Goal: Transaction & Acquisition: Purchase product/service

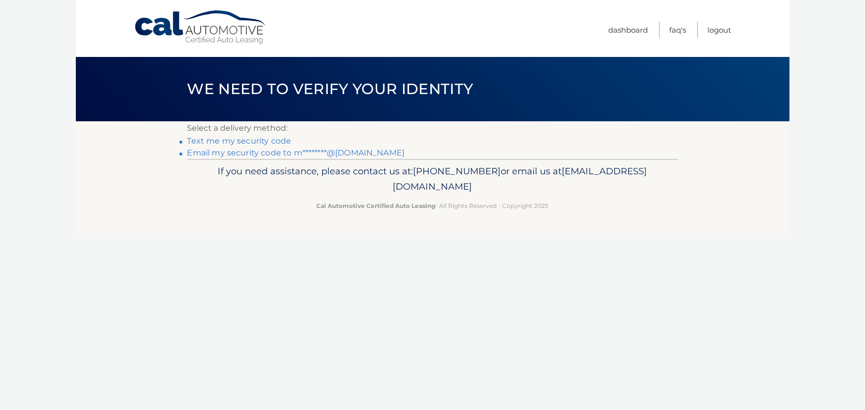
click at [276, 158] on link "Email my security code to m********@yahoo.com" at bounding box center [296, 152] width 218 height 9
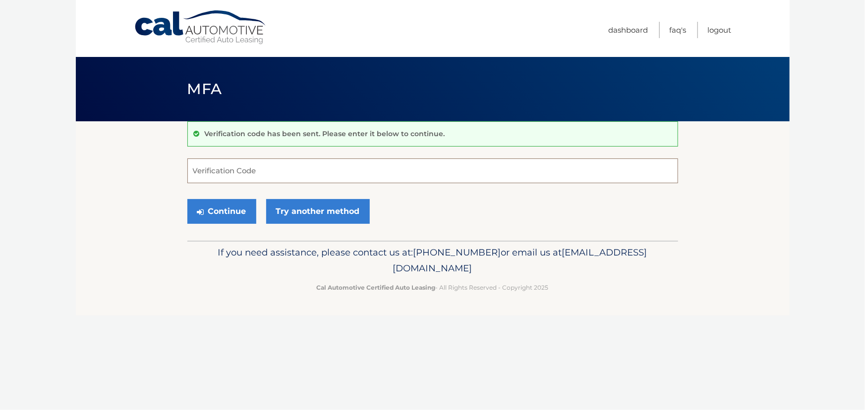
click at [231, 167] on input "Verification Code" at bounding box center [432, 171] width 491 height 25
click at [253, 176] on input "Verification Code" at bounding box center [432, 171] width 491 height 25
paste input "965341"
type input "965341"
click at [238, 221] on button "Continue" at bounding box center [221, 211] width 69 height 25
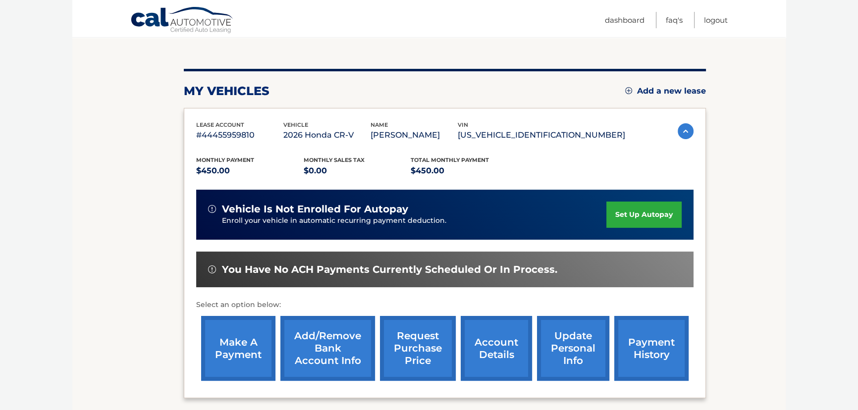
scroll to position [90, 0]
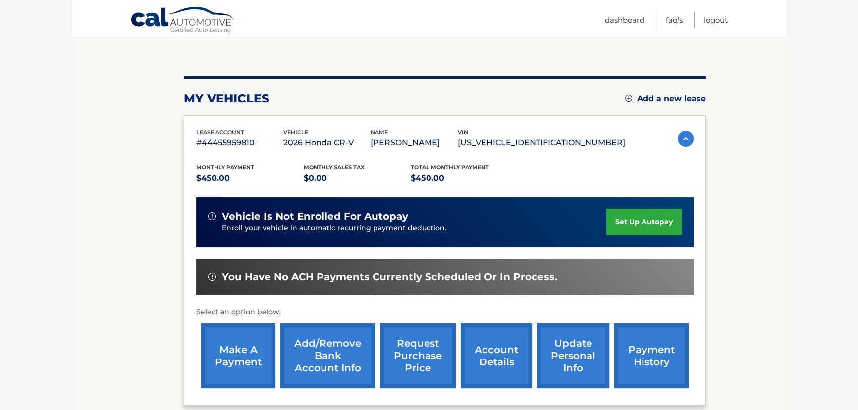
click at [225, 343] on link "make a payment" at bounding box center [238, 356] width 74 height 65
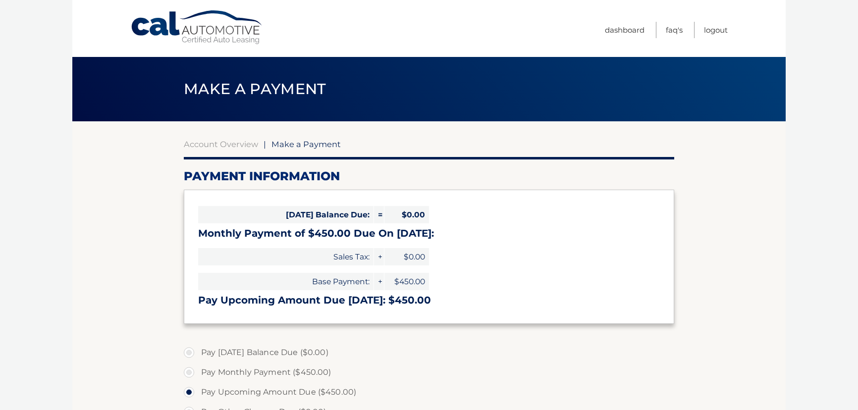
select select "YTQ4MTIwOTQtOGNhMi00ZTUzLTlkMWItMGFjMzgwMzZlOGEz"
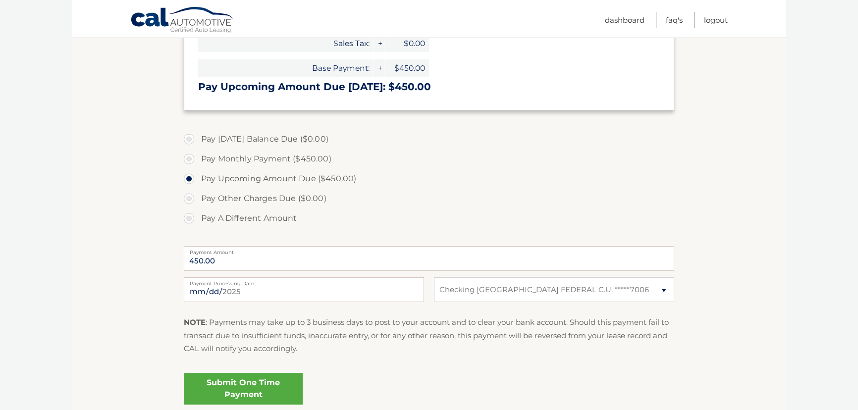
scroll to position [225, 0]
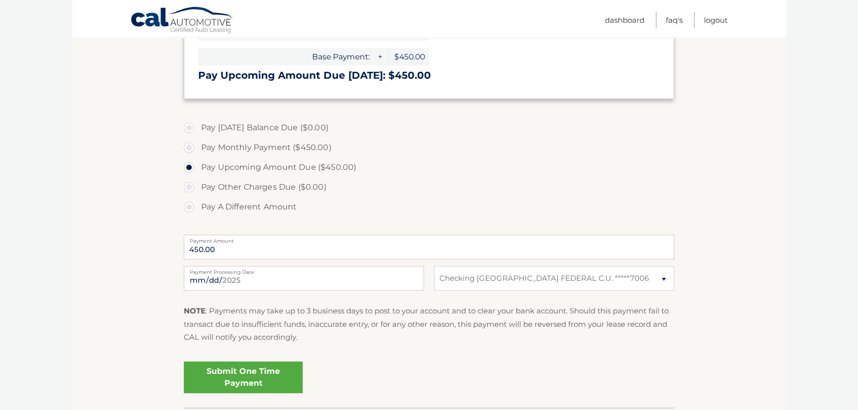
click at [191, 158] on label "Pay Monthly Payment ($450.00)" at bounding box center [429, 148] width 491 height 20
click at [191, 154] on input "Pay Monthly Payment ($450.00)" at bounding box center [193, 146] width 10 height 16
radio input "true"
click at [192, 177] on label "Pay Upcoming Amount Due ($450.00)" at bounding box center [429, 168] width 491 height 20
click at [192, 173] on input "Pay Upcoming Amount Due ($450.00)" at bounding box center [193, 166] width 10 height 16
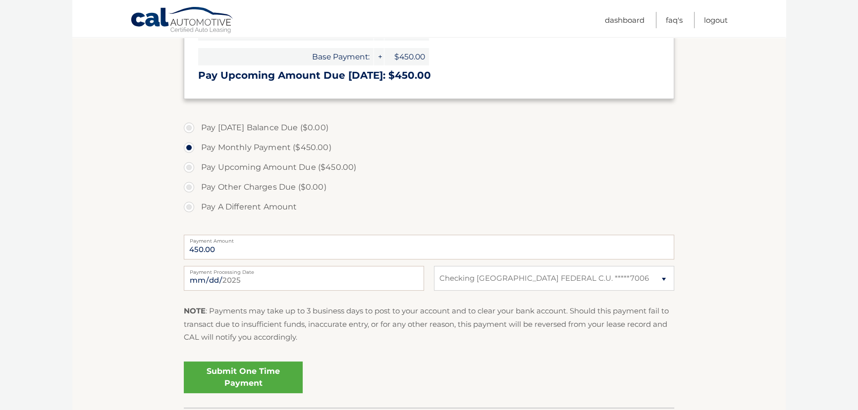
radio input "true"
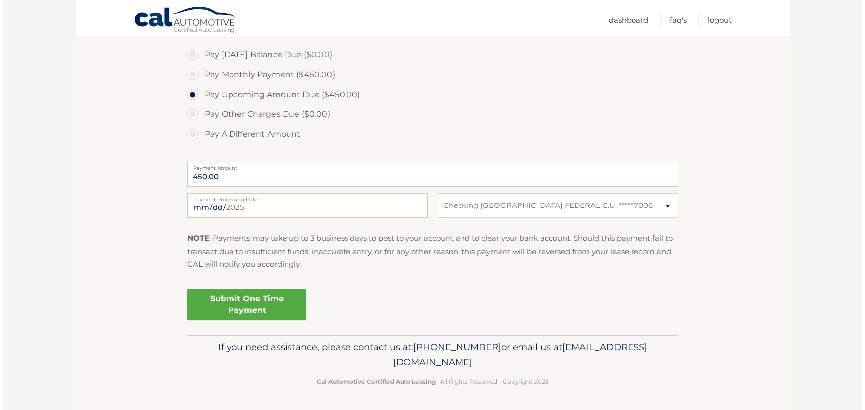
scroll to position [357, 0]
click at [266, 299] on link "Submit One Time Payment" at bounding box center [243, 305] width 119 height 32
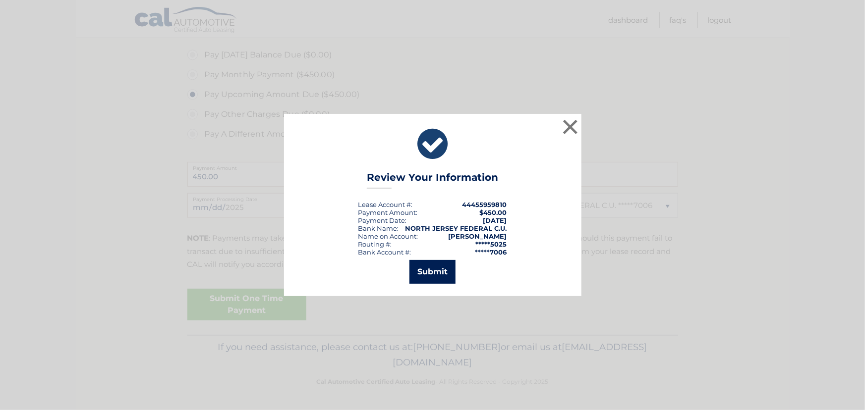
click at [427, 282] on button "Submit" at bounding box center [432, 272] width 46 height 24
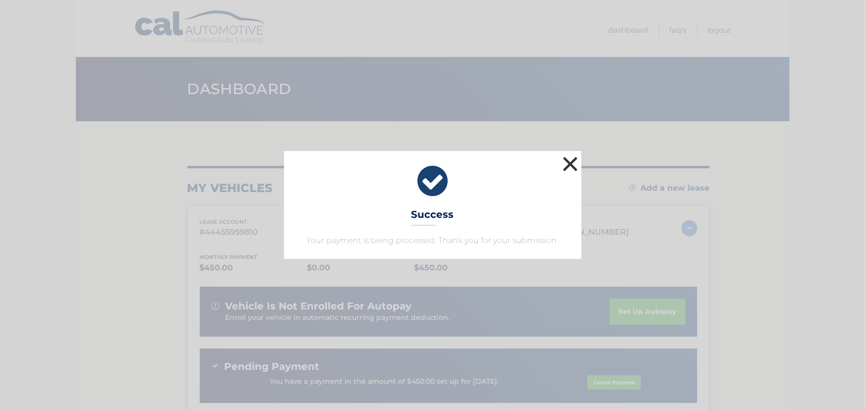
drag, startPoint x: 570, startPoint y: 153, endPoint x: 574, endPoint y: 160, distance: 8.0
click at [570, 154] on button "×" at bounding box center [570, 164] width 20 height 20
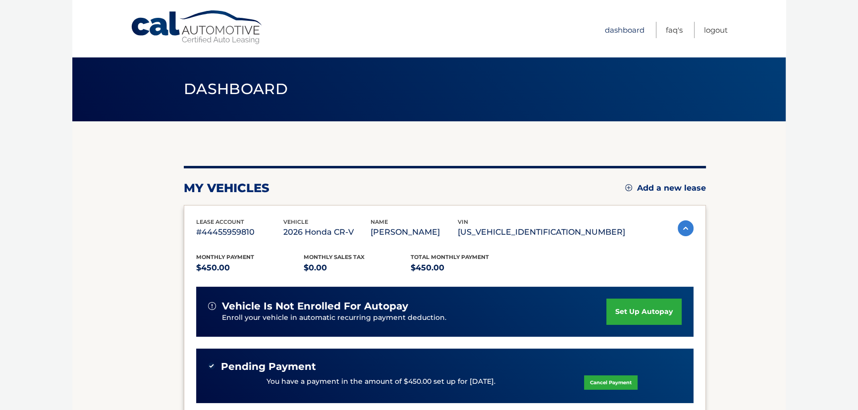
click at [618, 34] on link "Dashboard" at bounding box center [625, 30] width 40 height 16
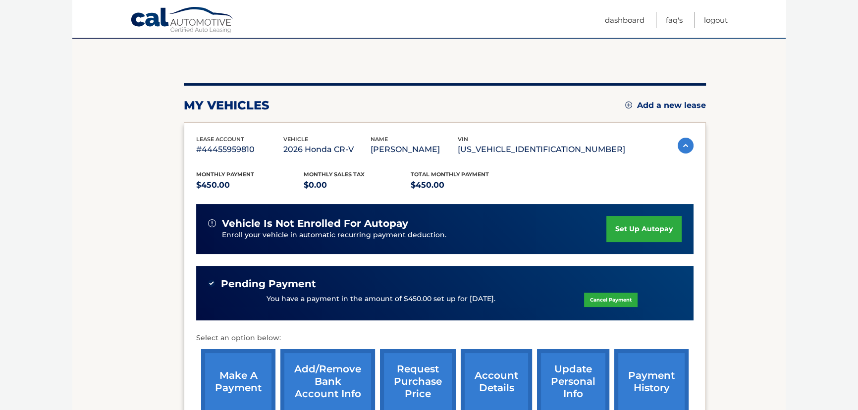
scroll to position [135, 0]
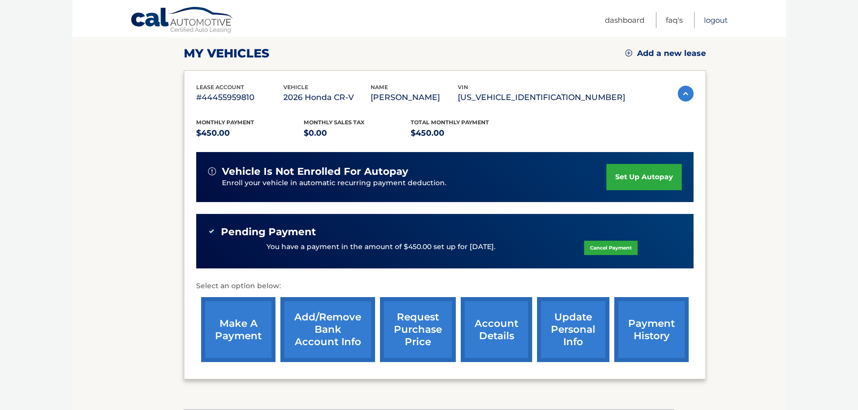
click at [717, 25] on link "Logout" at bounding box center [716, 20] width 24 height 16
